Goal: Information Seeking & Learning: Understand process/instructions

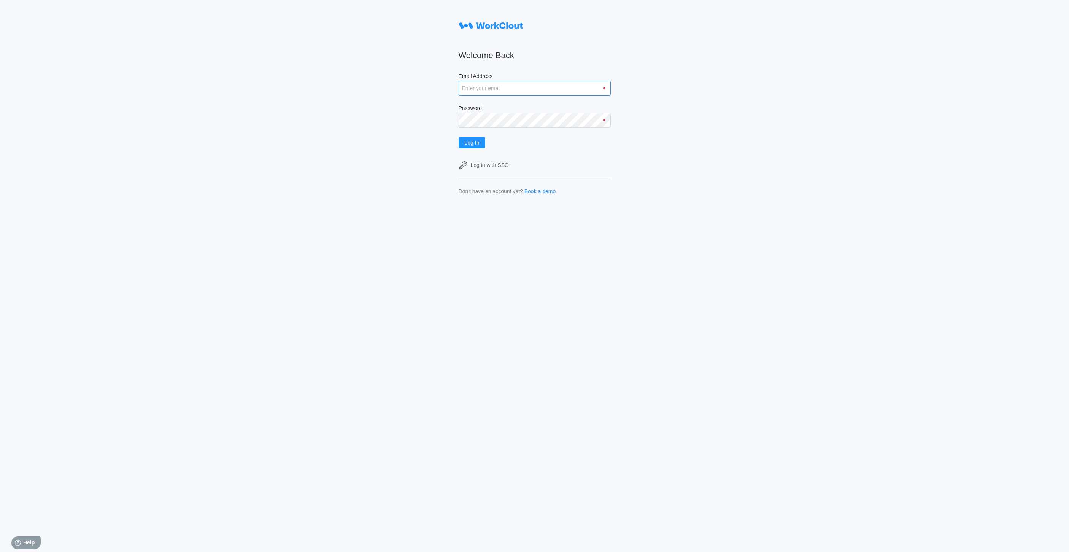
type input "[EMAIL_ADDRESS][DOMAIN_NAME]"
click at [485, 88] on input "[EMAIL_ADDRESS][DOMAIN_NAME]" at bounding box center [535, 88] width 152 height 15
click at [320, 102] on div "Welcome Back Email Address [EMAIL_ADDRESS][DOMAIN_NAME] Password Log In Log in …" at bounding box center [534, 276] width 1069 height 552
click at [474, 144] on span "Log In" at bounding box center [472, 142] width 15 height 5
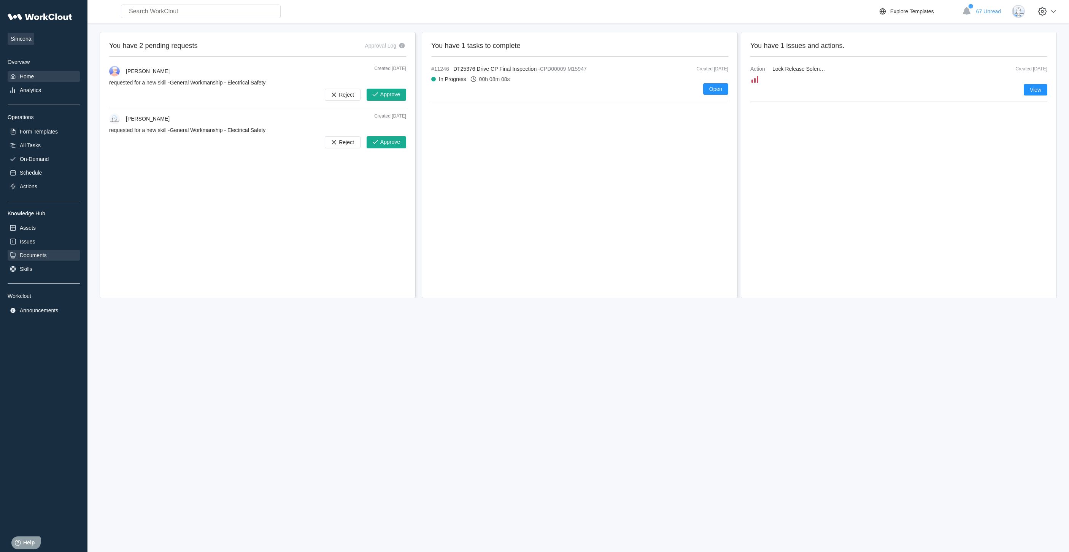
click at [38, 255] on div "Documents" at bounding box center [33, 255] width 27 height 6
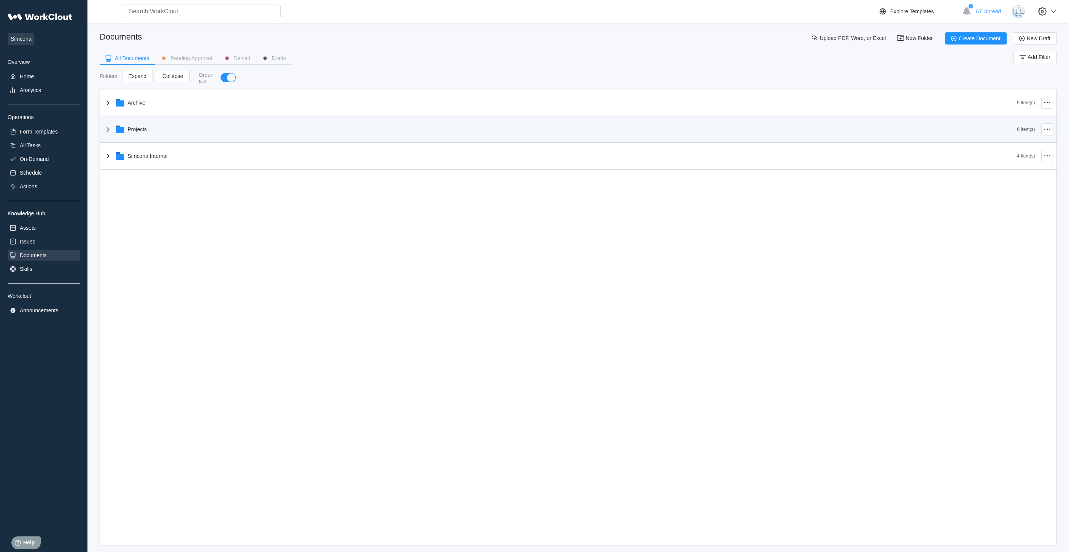
click at [135, 124] on div "Projects" at bounding box center [560, 129] width 914 height 20
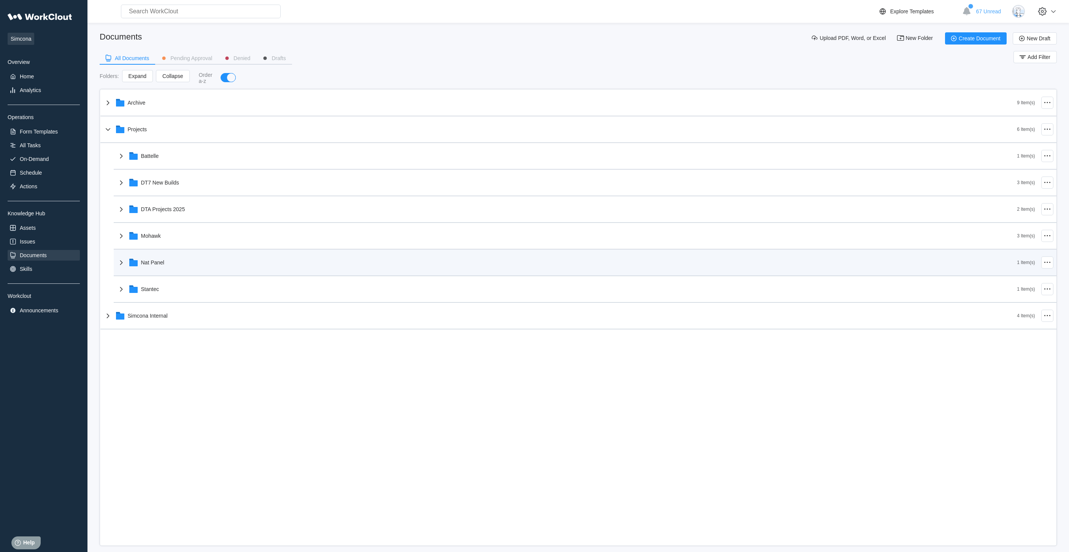
click at [157, 264] on div "Nat Panel" at bounding box center [152, 262] width 23 height 6
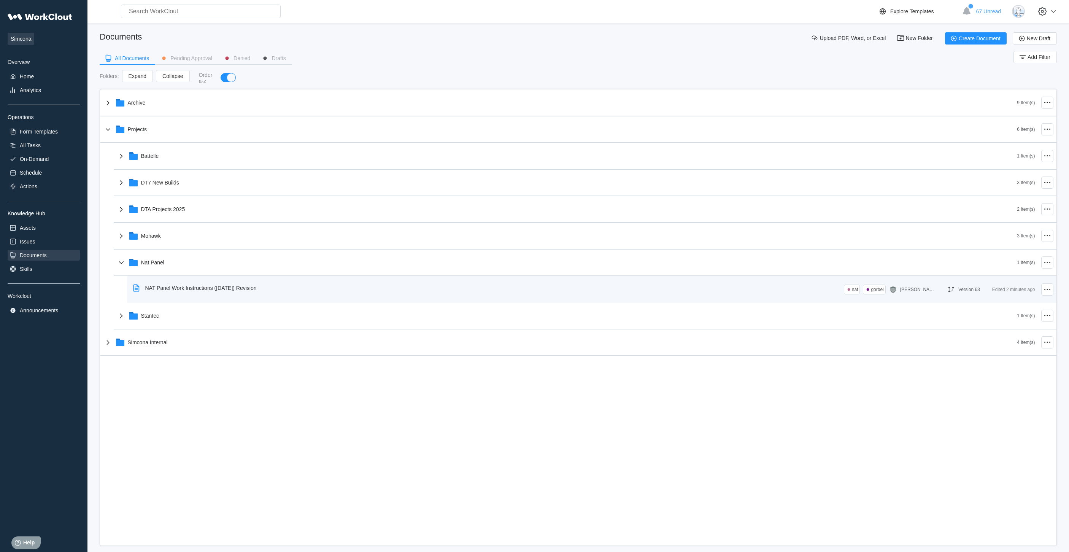
click at [179, 289] on div "NAT Panel Work Instructions (9/10/25) Revision" at bounding box center [200, 288] width 111 height 6
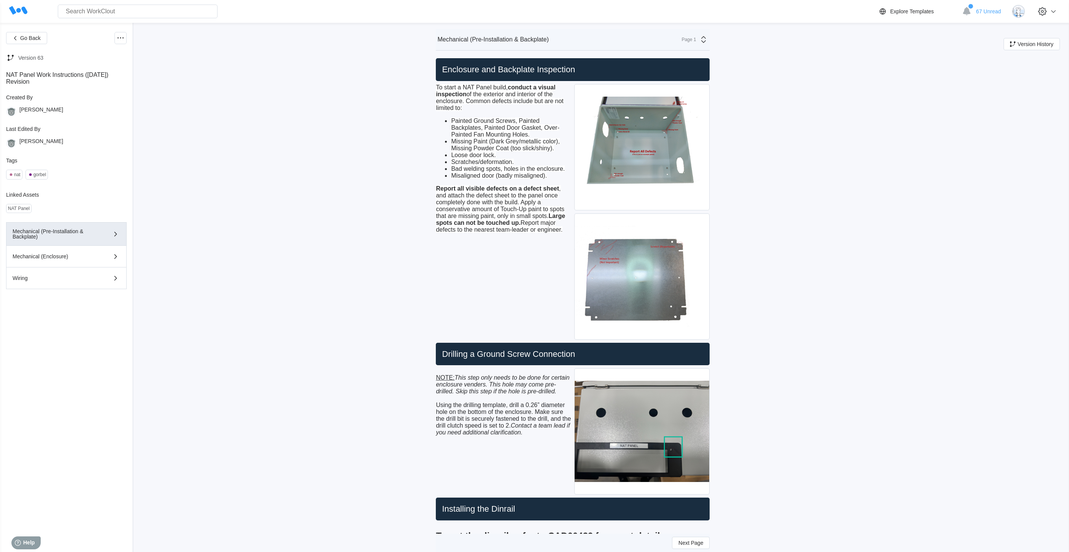
click at [648, 281] on img at bounding box center [642, 277] width 135 height 126
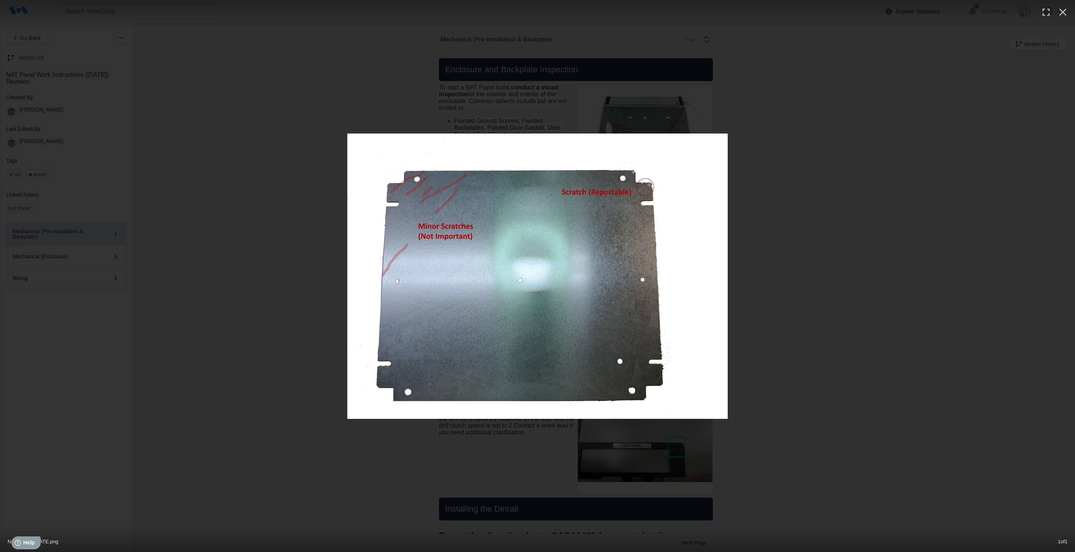
click at [270, 287] on div at bounding box center [537, 276] width 1075 height 285
click at [1064, 6] on icon "button" at bounding box center [1063, 12] width 12 height 12
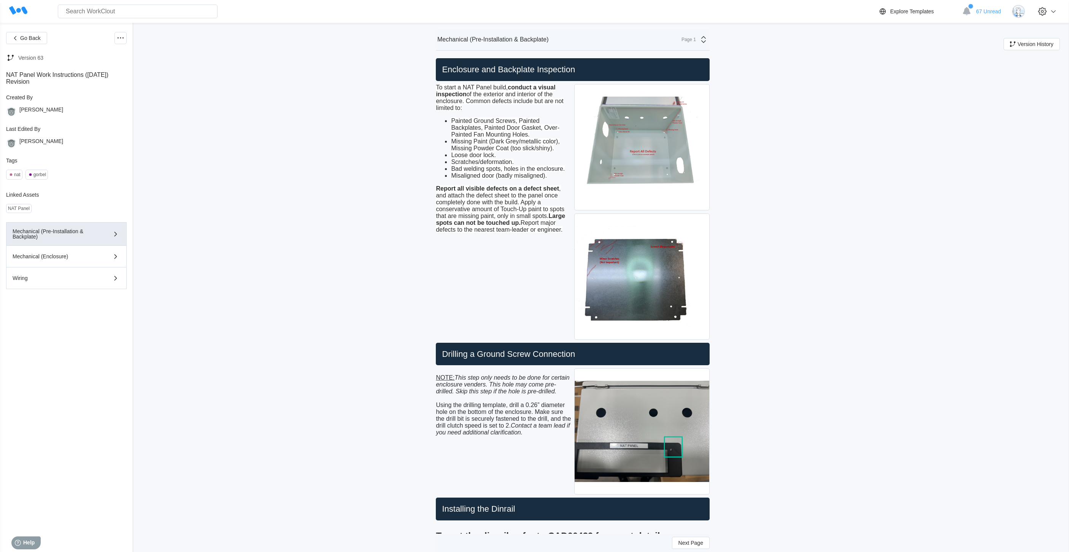
click at [622, 139] on img at bounding box center [642, 147] width 135 height 126
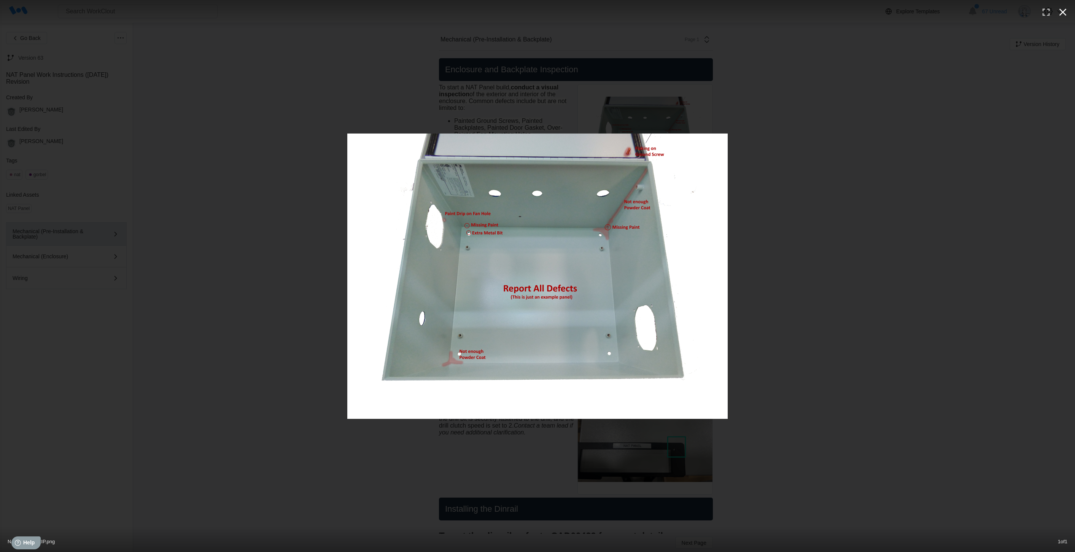
click at [1060, 11] on icon "button" at bounding box center [1063, 12] width 12 height 12
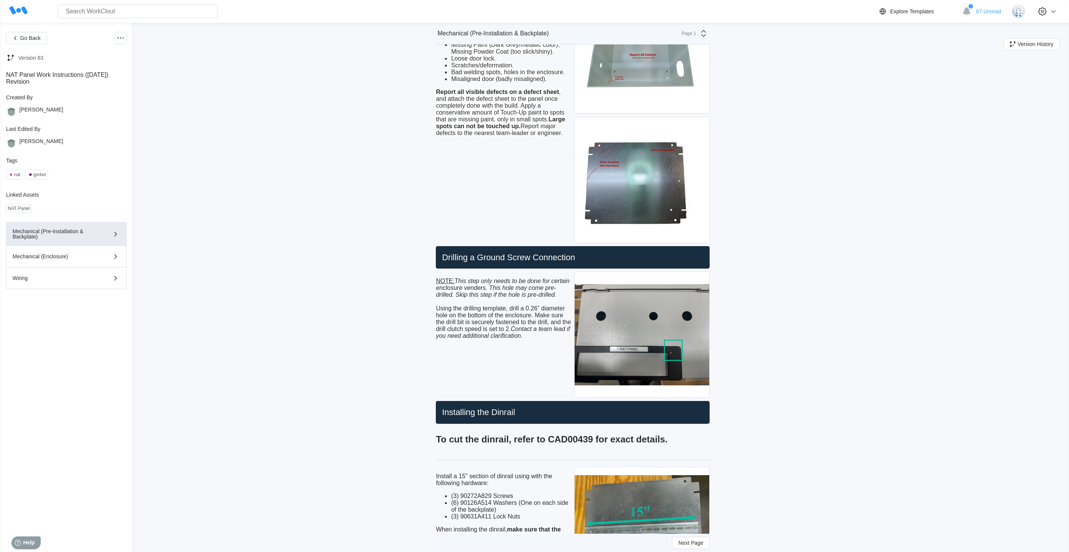
scroll to position [114, 0]
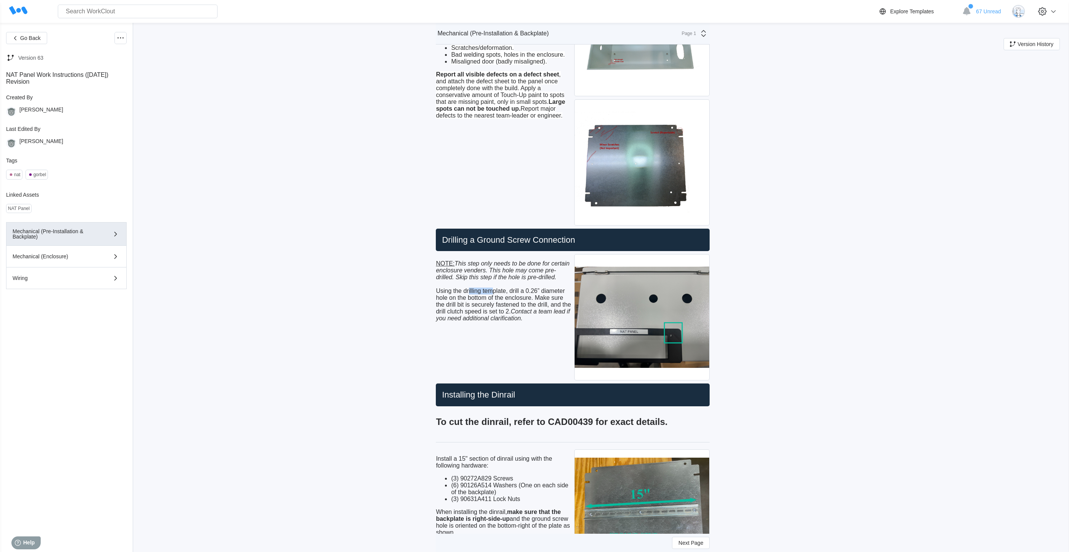
drag, startPoint x: 472, startPoint y: 289, endPoint x: 496, endPoint y: 290, distance: 24.7
click at [496, 290] on p "NOTE: This step only needs to be done for certain enclosure venders. This hole …" at bounding box center [503, 291] width 135 height 62
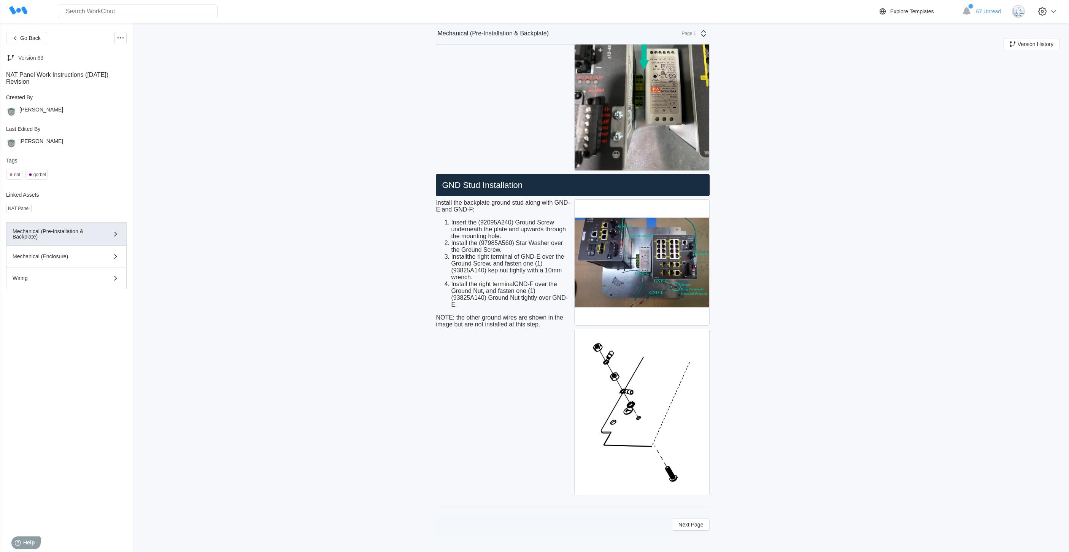
scroll to position [1838, 0]
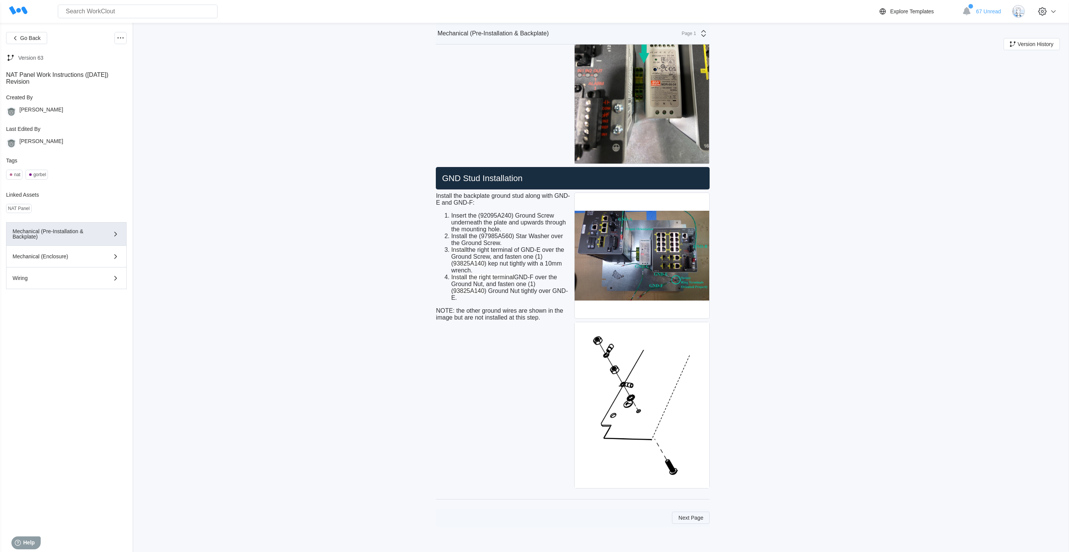
click at [697, 520] on span "Next Page" at bounding box center [691, 517] width 25 height 5
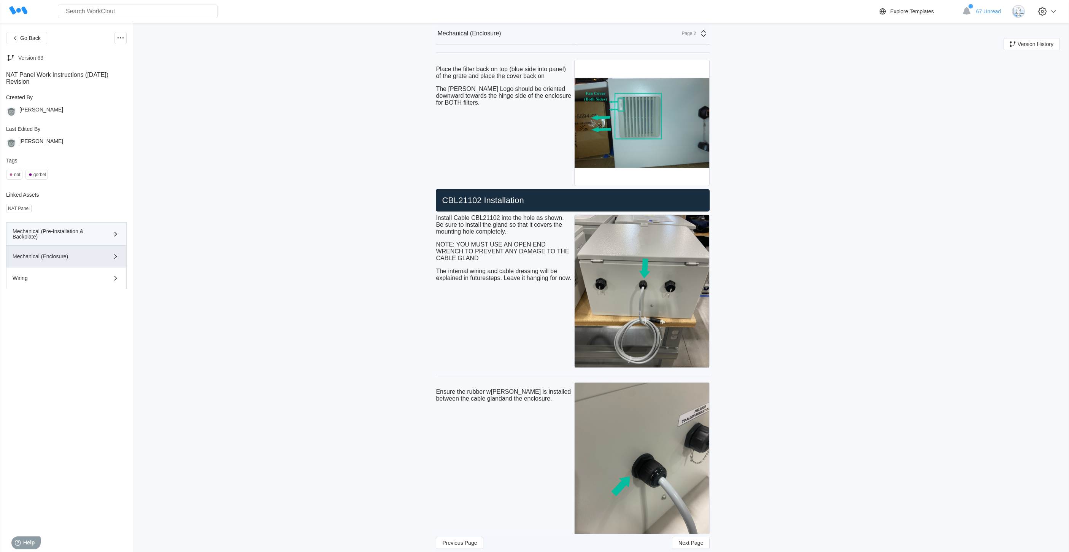
click at [66, 230] on div "Mechanical (Pre-Installation & Backplate)" at bounding box center [56, 234] width 86 height 11
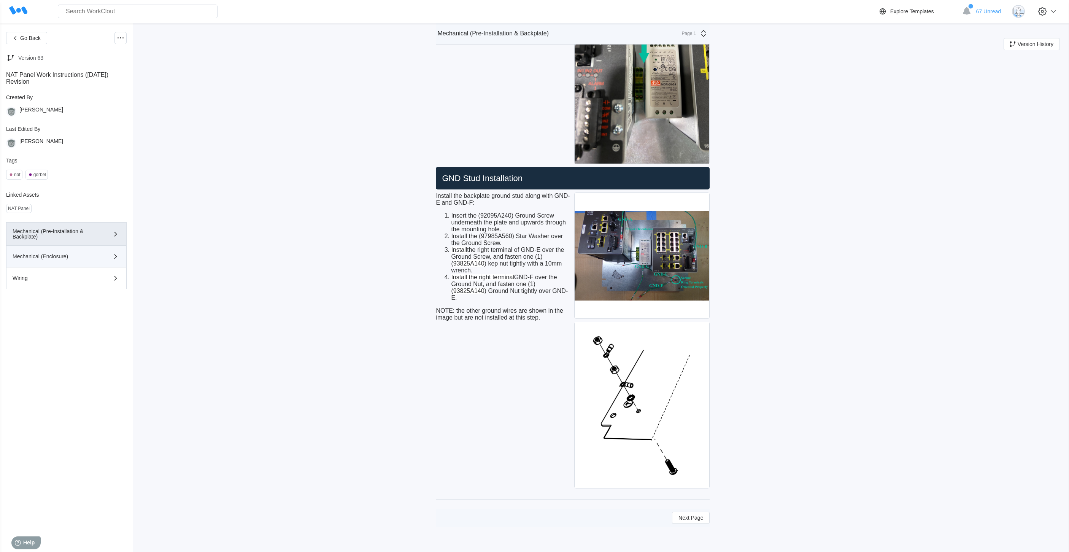
click at [26, 248] on button "Mechanical (Enclosure)" at bounding box center [66, 257] width 121 height 22
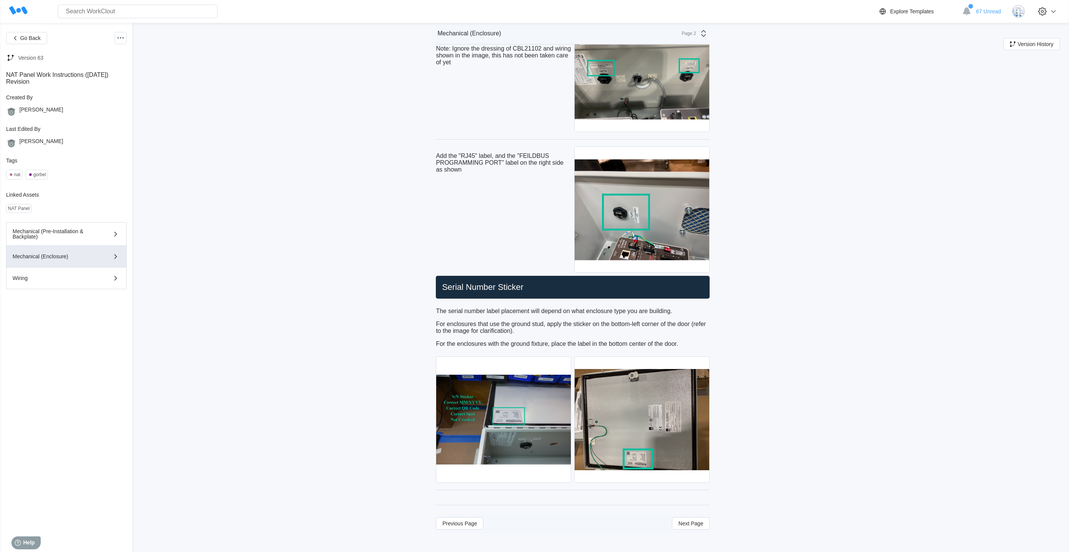
scroll to position [3223, 0]
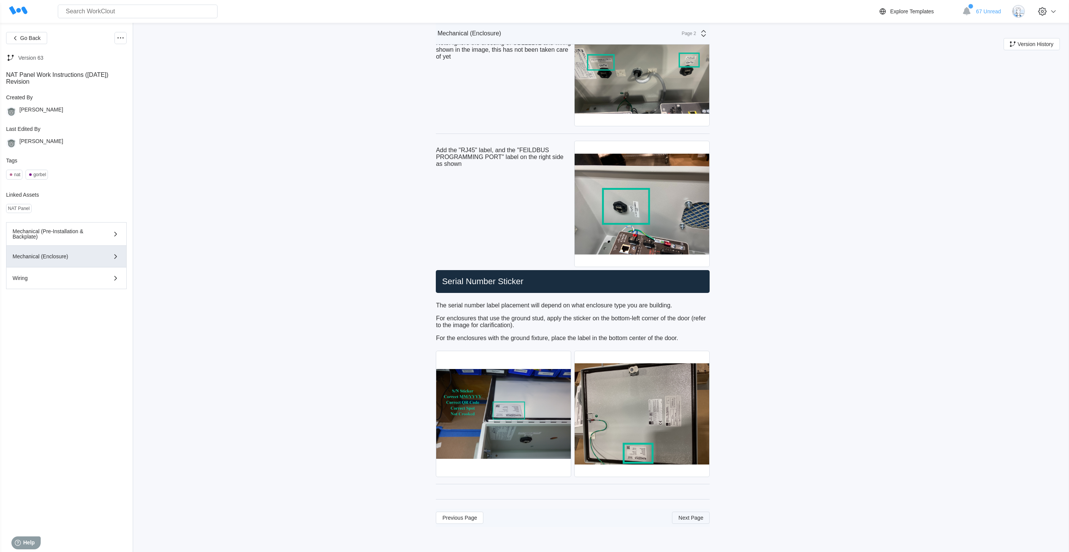
click at [691, 517] on span "Next Page" at bounding box center [691, 517] width 25 height 5
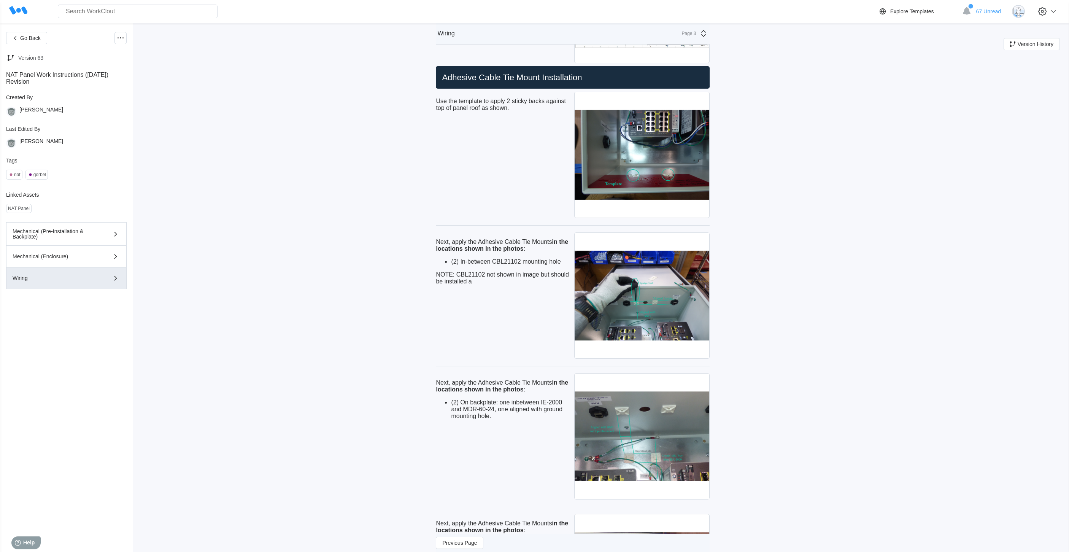
scroll to position [0, 0]
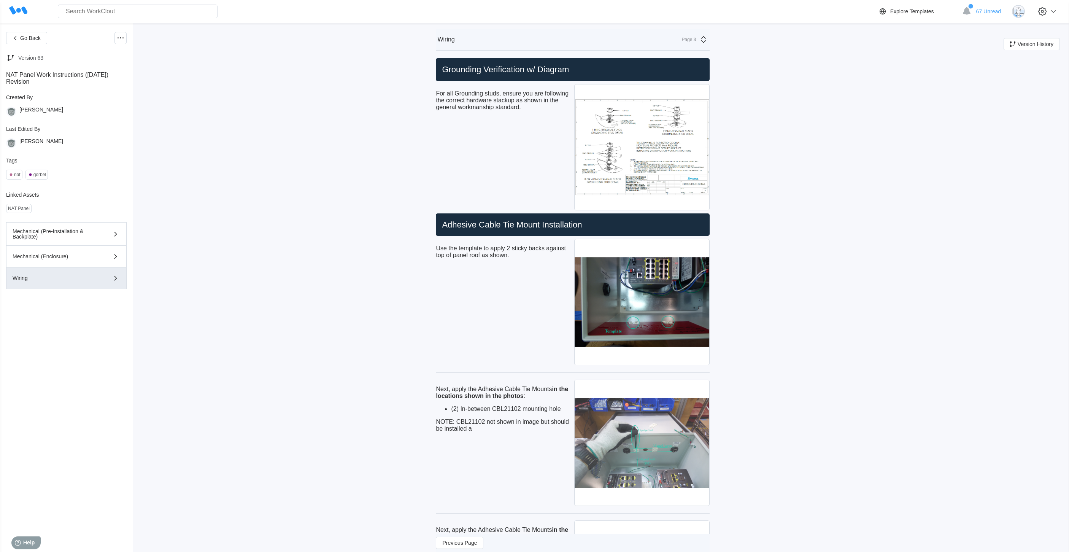
click at [615, 426] on img at bounding box center [642, 443] width 135 height 126
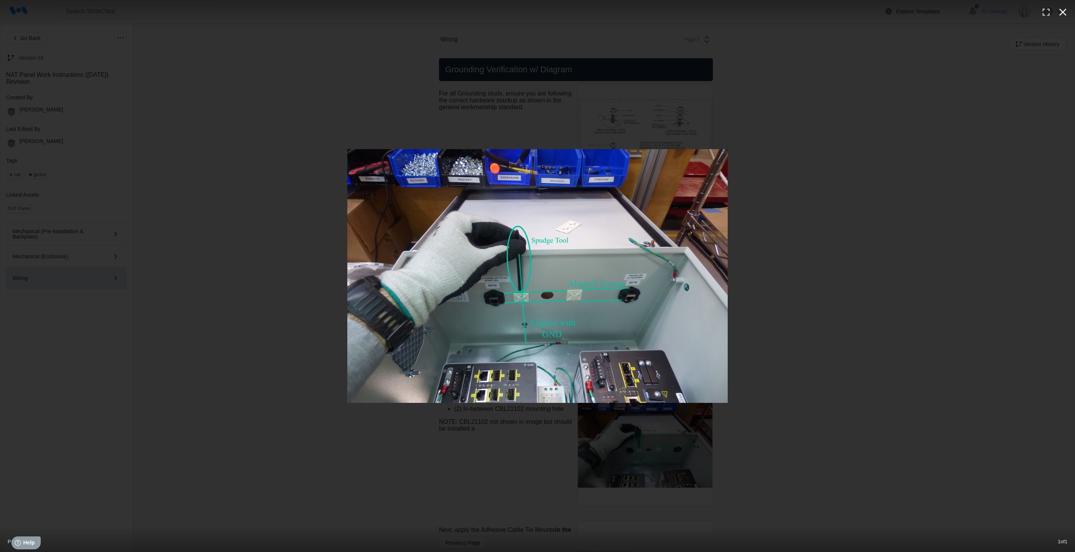
click at [1062, 8] on icon "button" at bounding box center [1063, 12] width 12 height 12
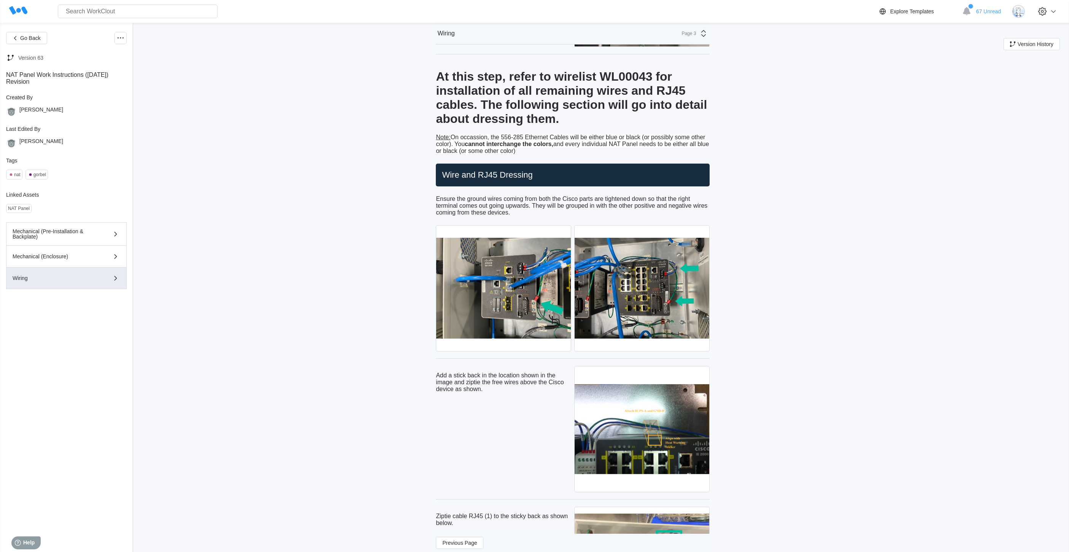
scroll to position [3233, 0]
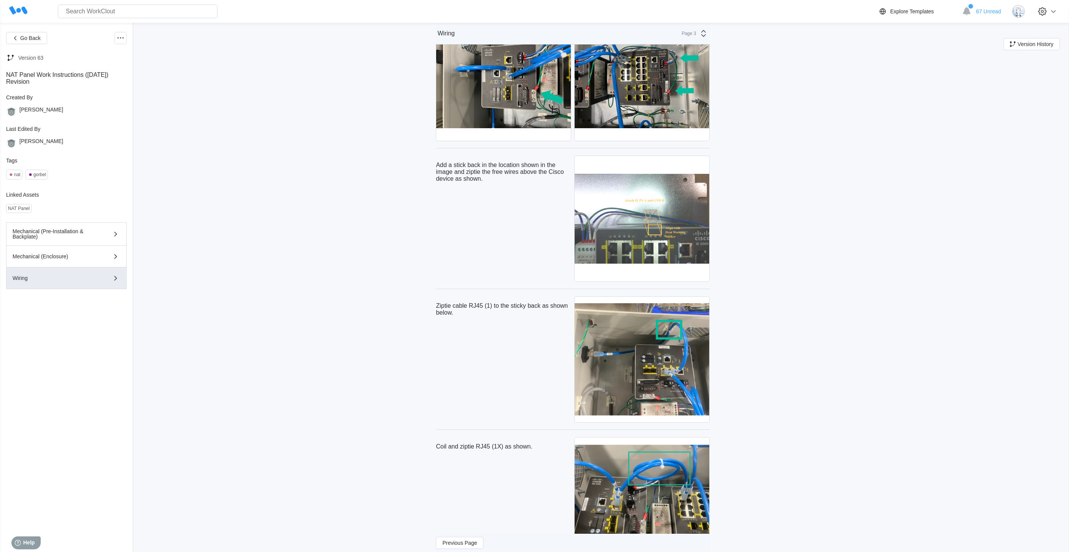
click at [677, 240] on img at bounding box center [642, 219] width 135 height 126
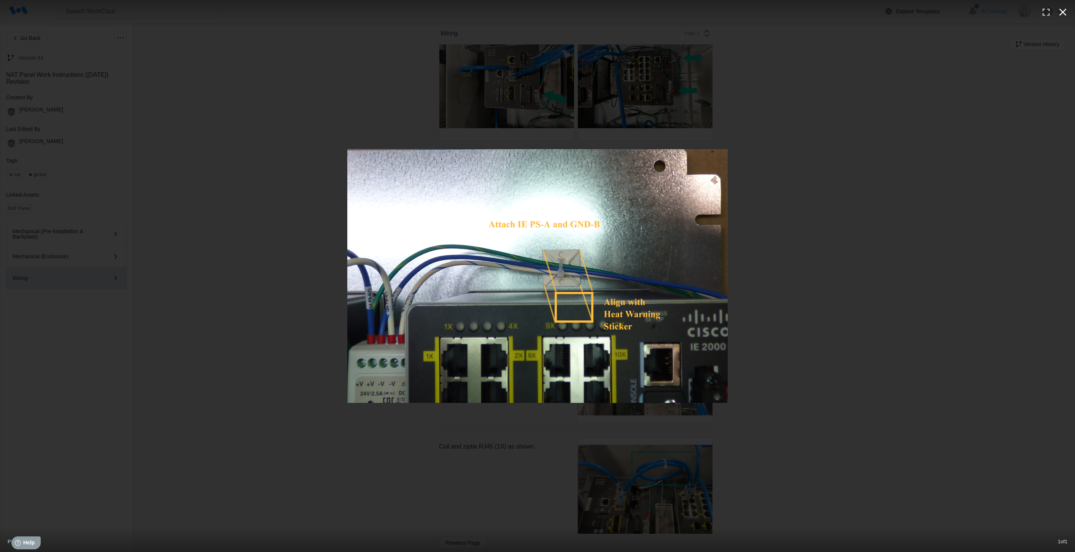
click at [1068, 13] on icon "button" at bounding box center [1063, 12] width 12 height 12
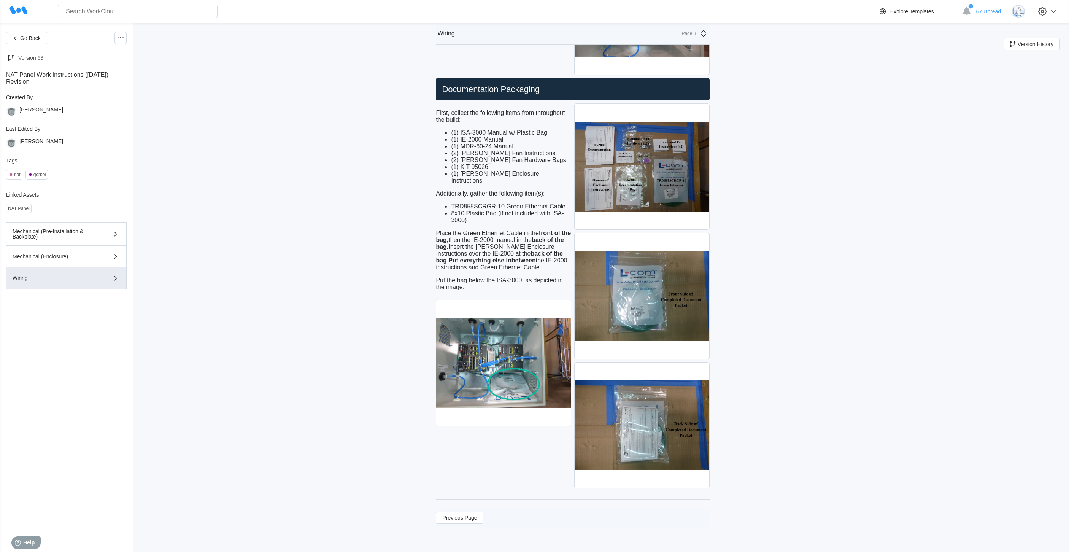
scroll to position [4419, 0]
